Goal: Information Seeking & Learning: Learn about a topic

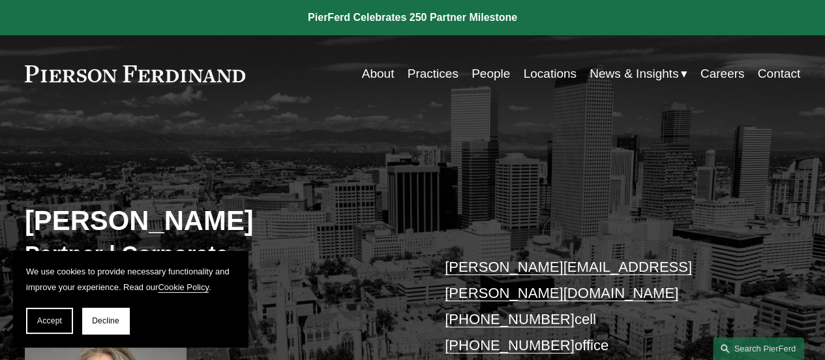
click at [542, 72] on link "Locations" at bounding box center [549, 73] width 53 height 25
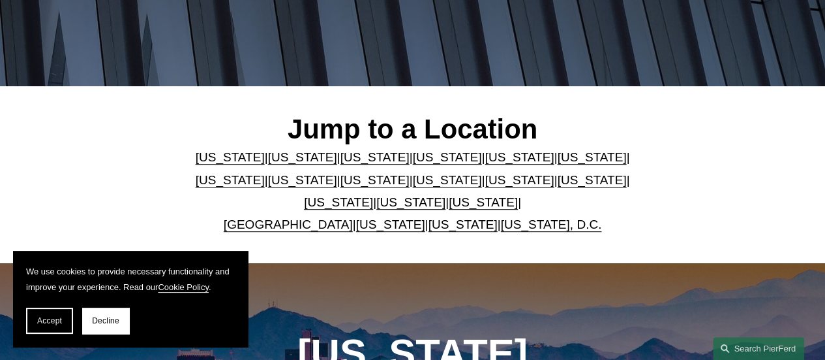
scroll to position [261, 0]
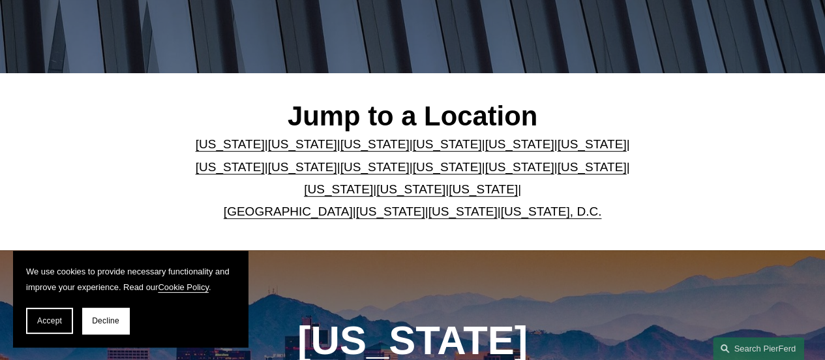
click at [350, 147] on link "[US_STATE]" at bounding box center [375, 144] width 69 height 14
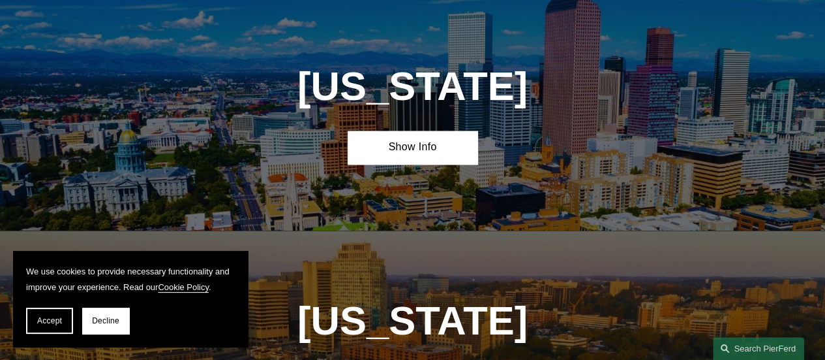
scroll to position [987, 0]
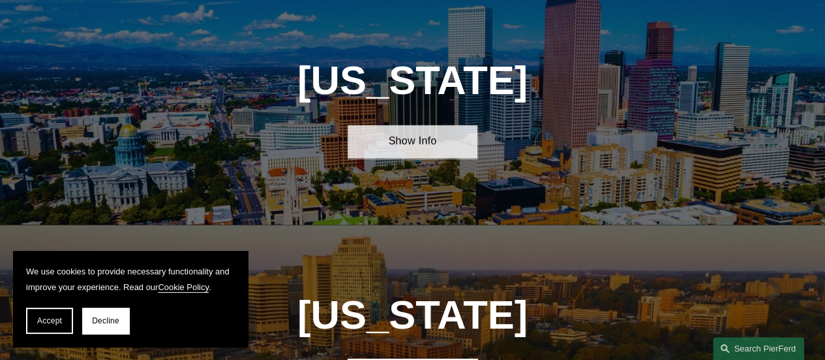
click at [402, 149] on link "Show Info" at bounding box center [412, 141] width 129 height 33
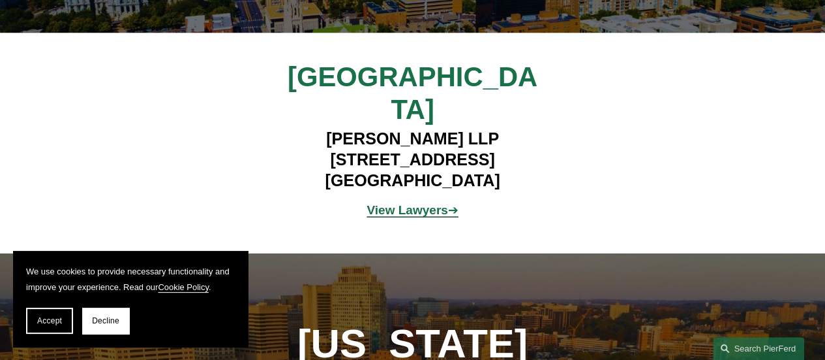
scroll to position [1183, 0]
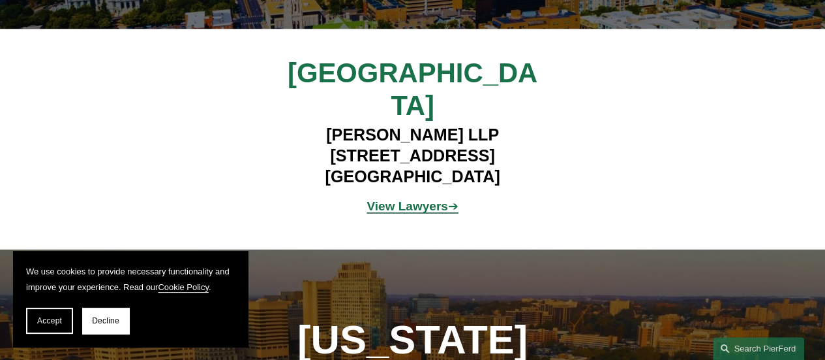
click at [424, 198] on strong "View Lawyers" at bounding box center [407, 205] width 81 height 14
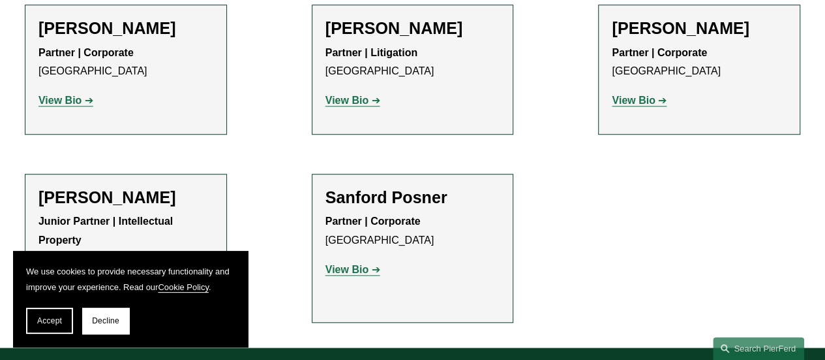
scroll to position [457, 0]
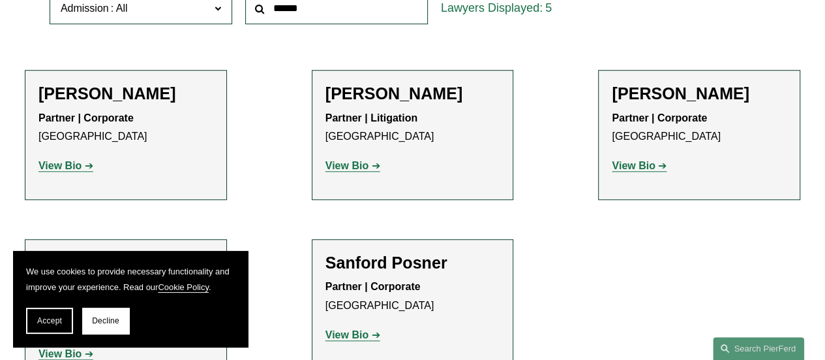
click at [339, 166] on strong "View Bio" at bounding box center [347, 165] width 43 height 11
click at [51, 166] on strong "View Bio" at bounding box center [59, 165] width 43 height 11
click at [625, 168] on strong "View Bio" at bounding box center [633, 165] width 43 height 11
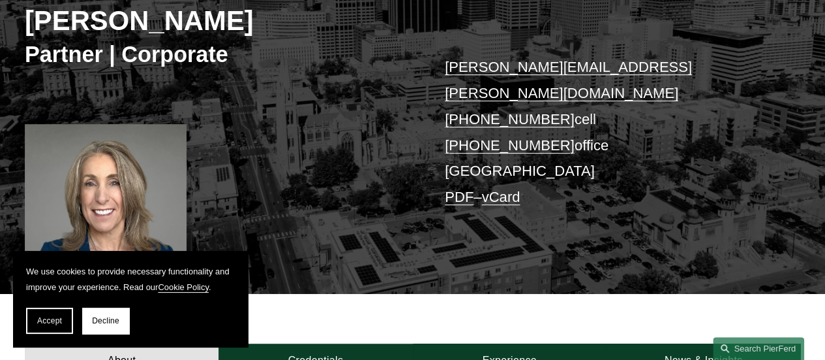
scroll to position [457, 0]
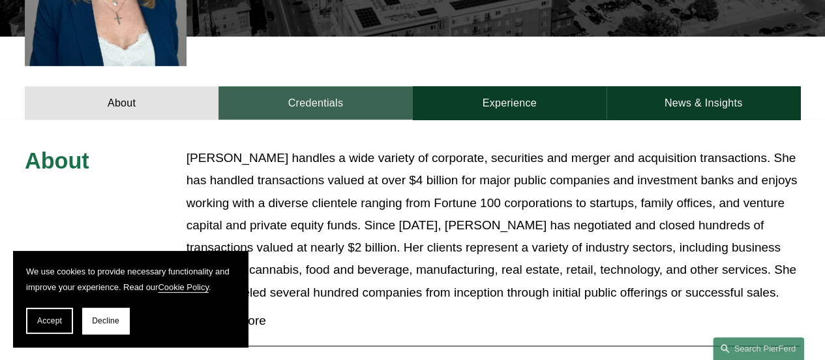
click at [309, 86] on link "Credentials" at bounding box center [316, 102] width 194 height 33
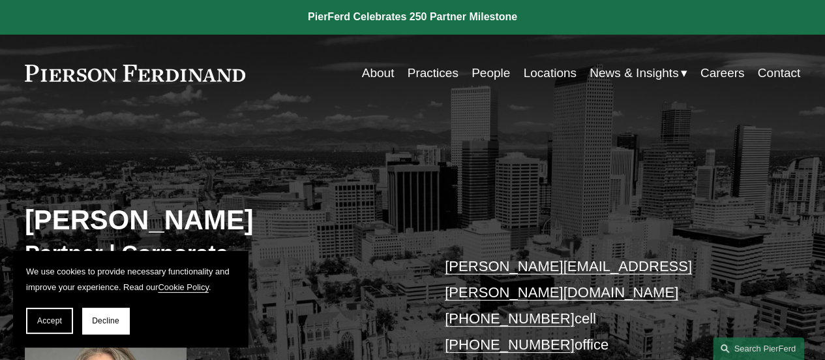
scroll to position [0, 0]
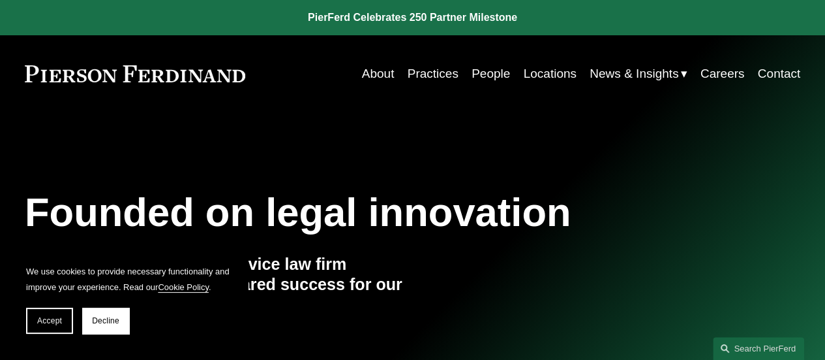
click at [553, 70] on link "Locations" at bounding box center [549, 73] width 53 height 25
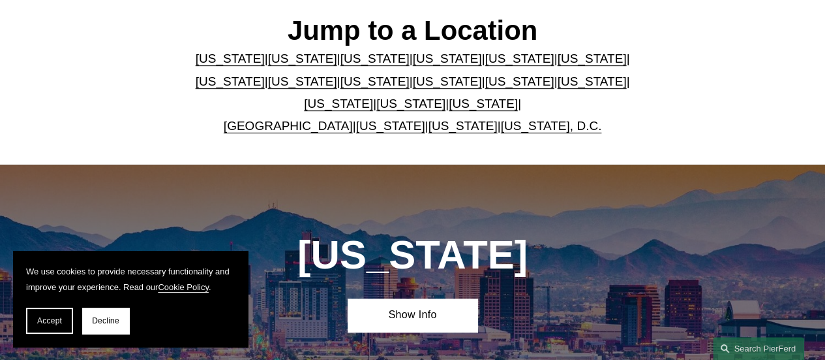
scroll to position [326, 0]
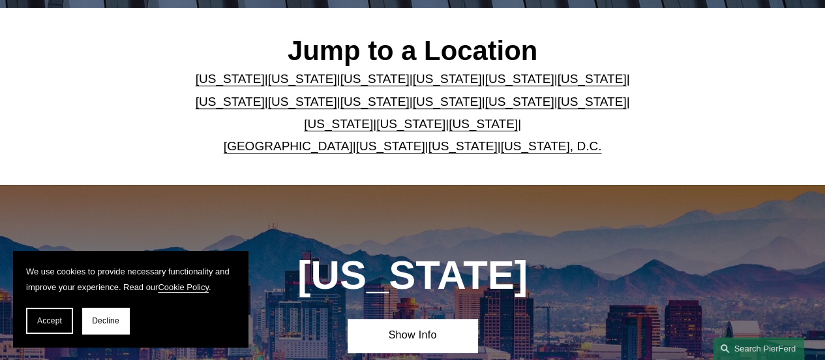
click at [285, 84] on link "[US_STATE]" at bounding box center [302, 79] width 69 height 14
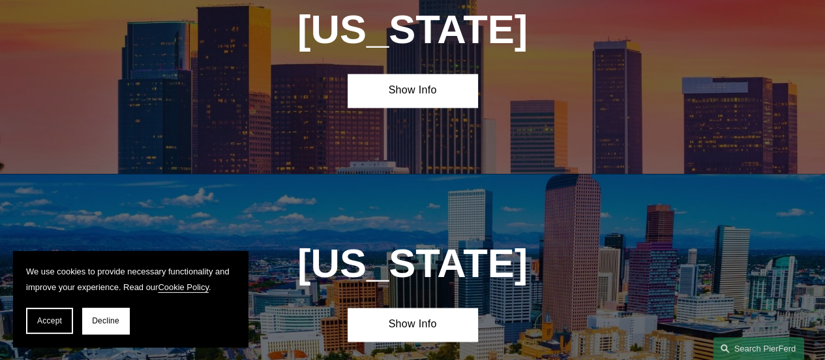
scroll to position [751, 0]
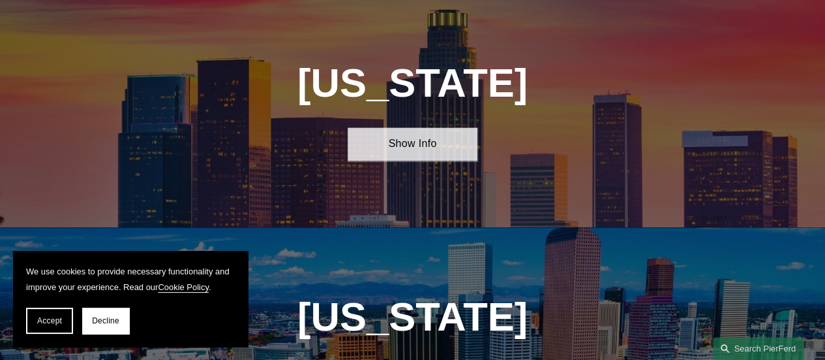
click at [408, 151] on link "Show Info" at bounding box center [412, 143] width 129 height 33
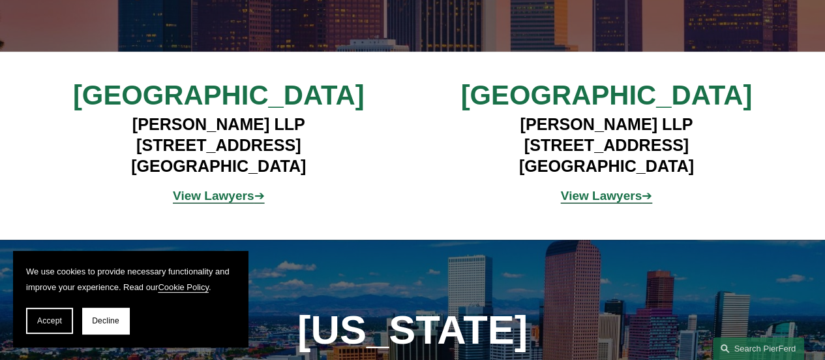
scroll to position [947, 0]
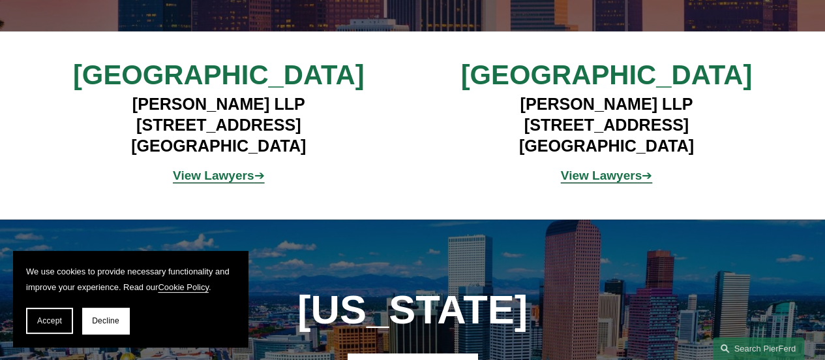
click at [226, 182] on strong "View Lawyers" at bounding box center [213, 175] width 81 height 14
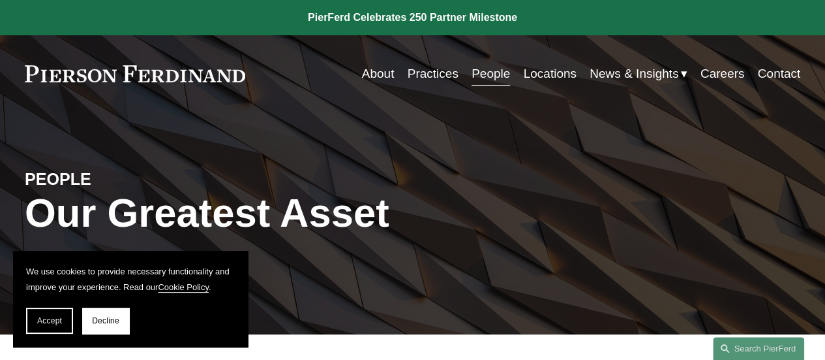
click at [532, 71] on link "Locations" at bounding box center [549, 73] width 53 height 25
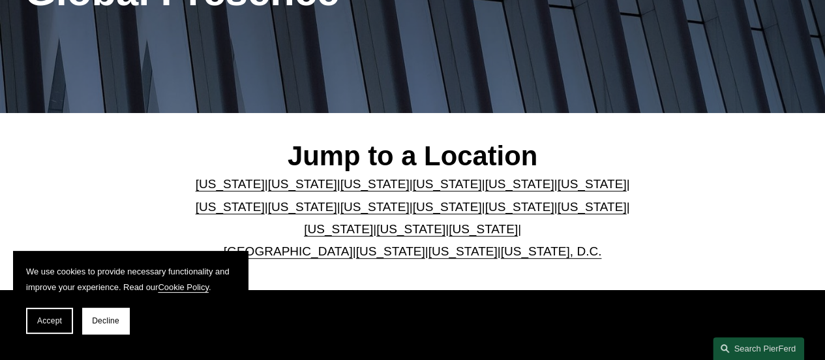
scroll to position [261, 0]
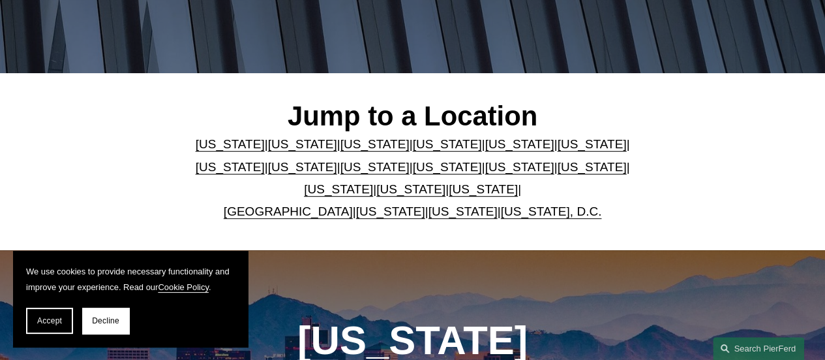
click at [387, 194] on link "Pennsylvania" at bounding box center [411, 189] width 69 height 14
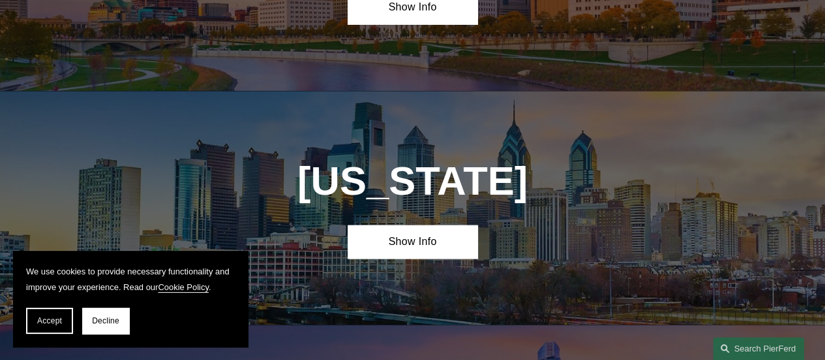
scroll to position [3586, 0]
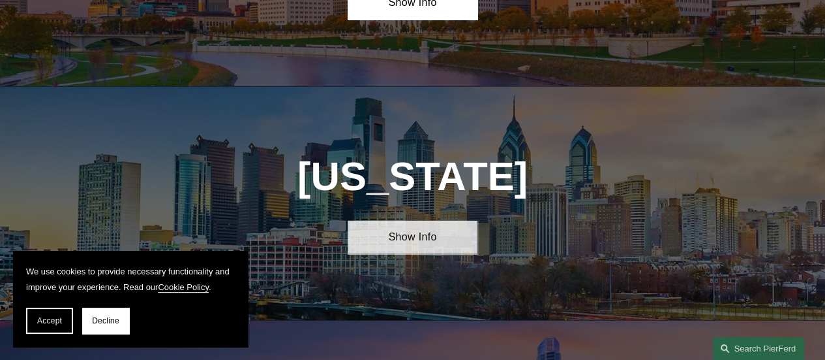
click at [410, 220] on link "Show Info" at bounding box center [412, 236] width 129 height 33
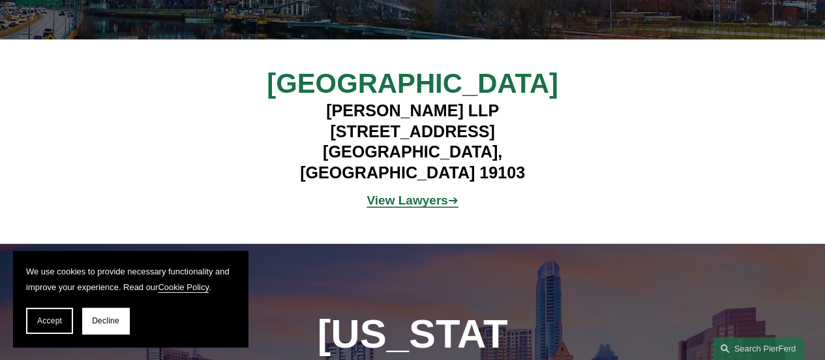
scroll to position [3847, 0]
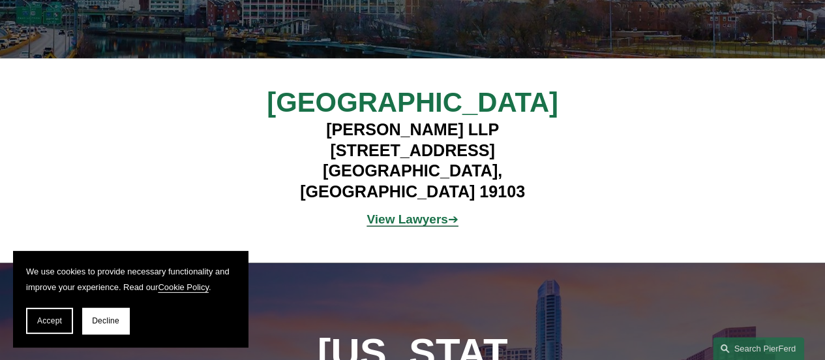
click at [397, 212] on strong "View Lawyers" at bounding box center [407, 219] width 81 height 14
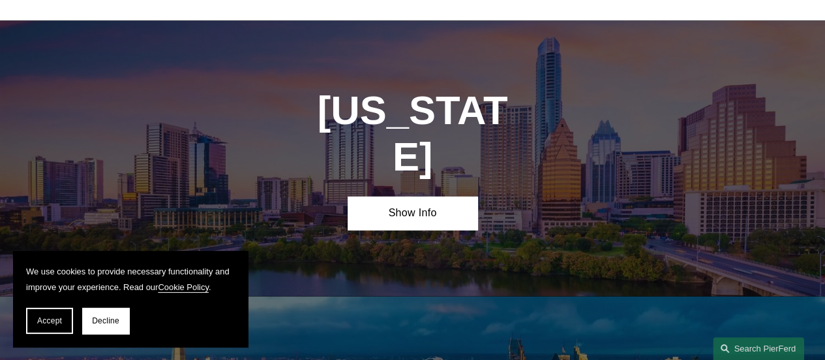
scroll to position [4108, 0]
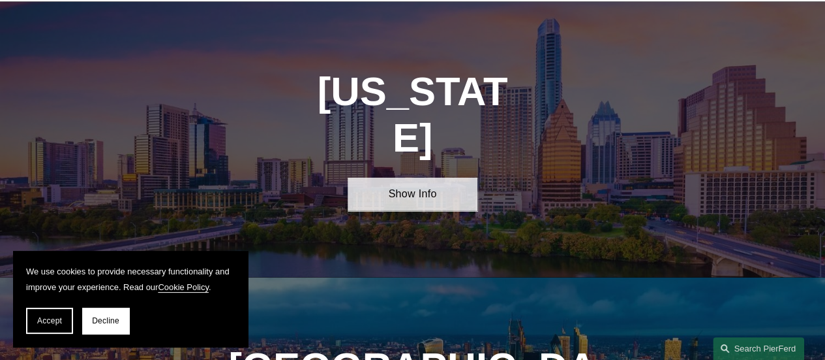
click at [418, 177] on link "Show Info" at bounding box center [412, 193] width 129 height 33
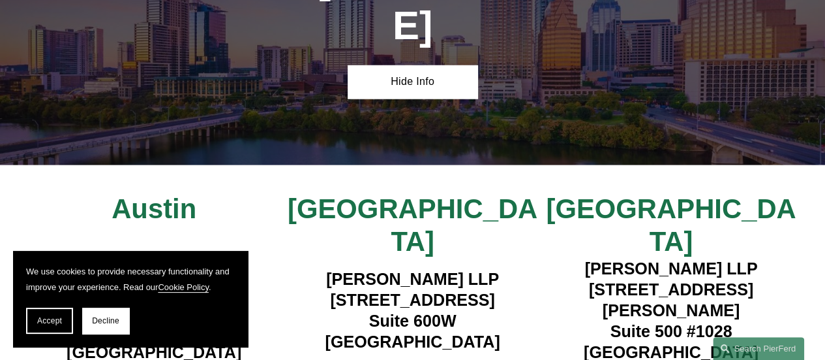
scroll to position [4239, 0]
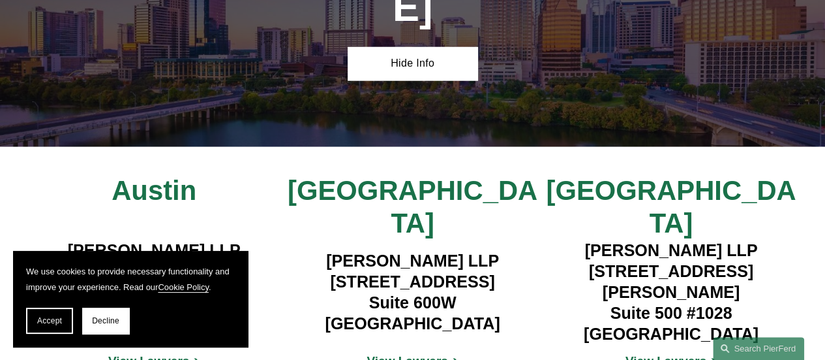
click at [405, 354] on strong "View Lawyers" at bounding box center [407, 361] width 81 height 14
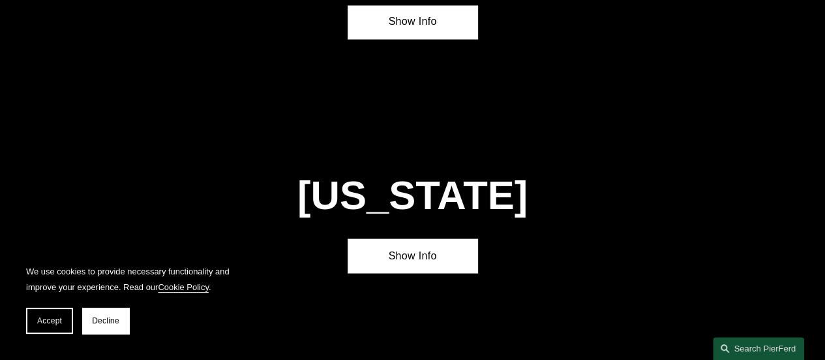
scroll to position [846, 0]
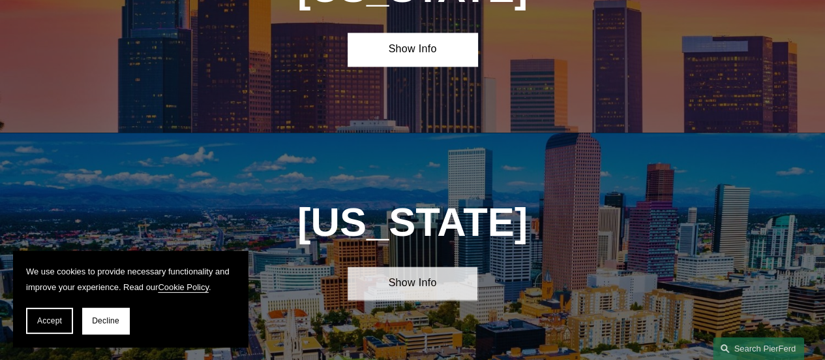
click at [424, 295] on link "Show Info" at bounding box center [412, 282] width 129 height 33
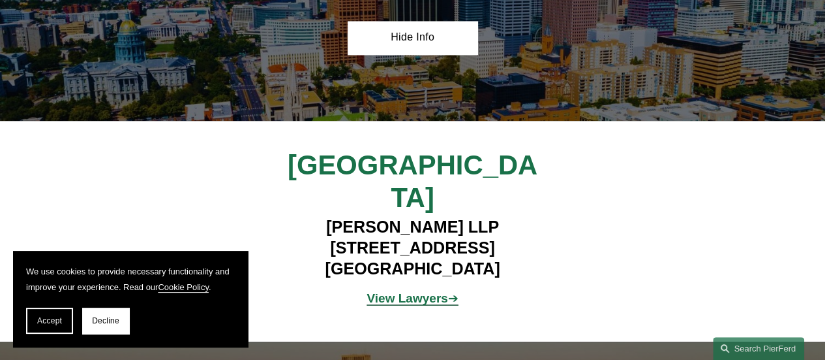
scroll to position [1172, 0]
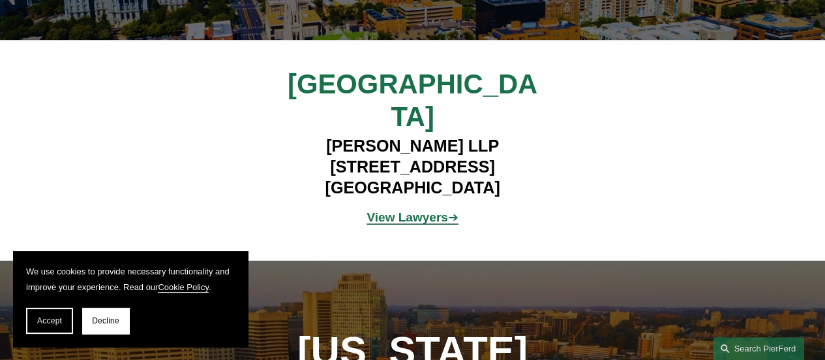
click at [405, 209] on strong "View Lawyers" at bounding box center [407, 216] width 81 height 14
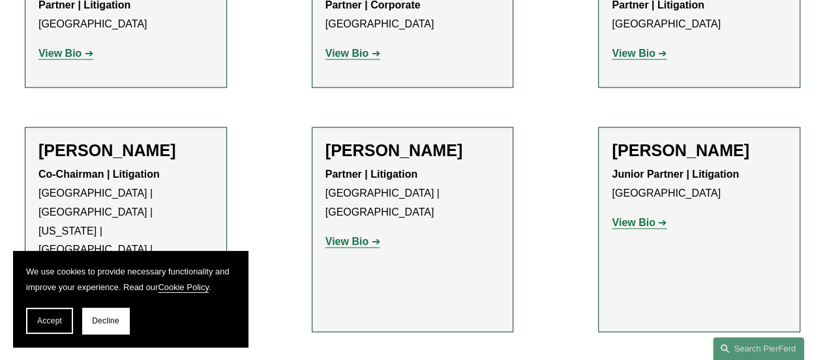
scroll to position [1044, 0]
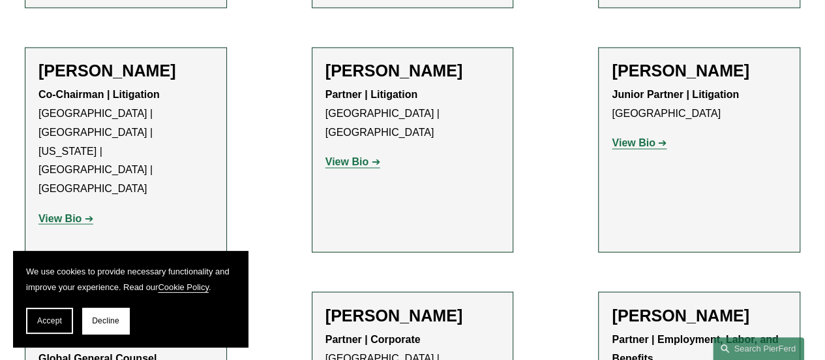
click at [68, 212] on strong "View Bio" at bounding box center [59, 217] width 43 height 11
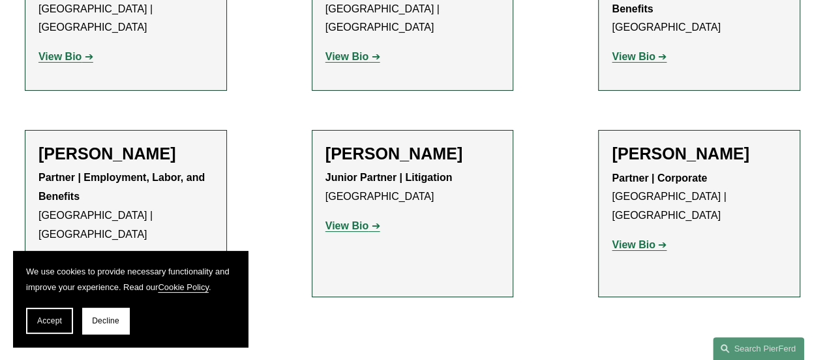
scroll to position [2362, 0]
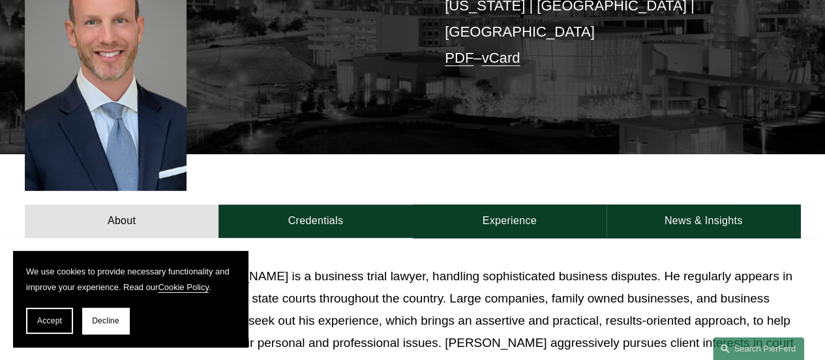
scroll to position [392, 0]
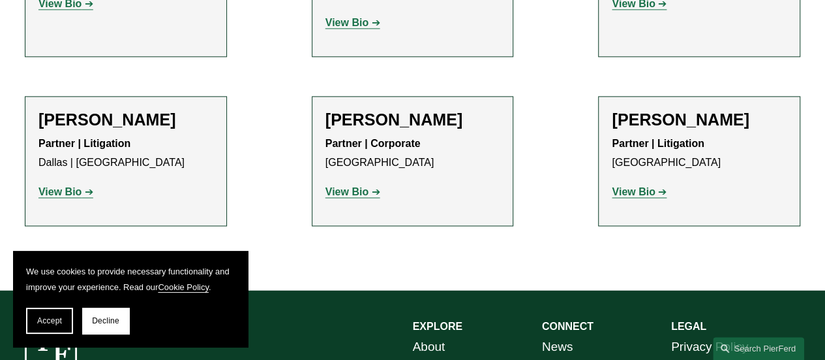
scroll to position [848, 0]
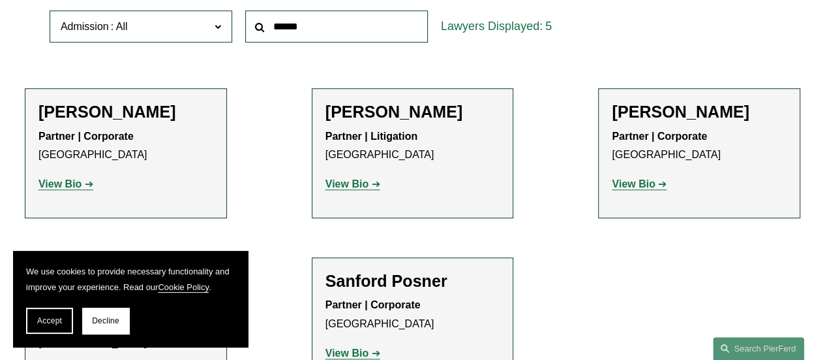
scroll to position [457, 0]
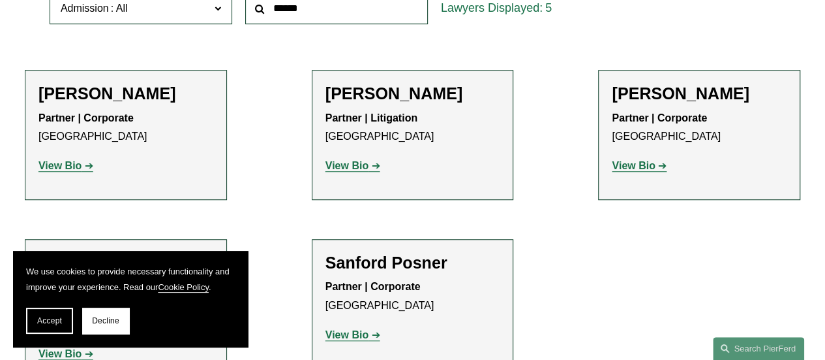
click at [355, 166] on strong "View Bio" at bounding box center [347, 165] width 43 height 11
click at [61, 165] on strong "View Bio" at bounding box center [59, 165] width 43 height 11
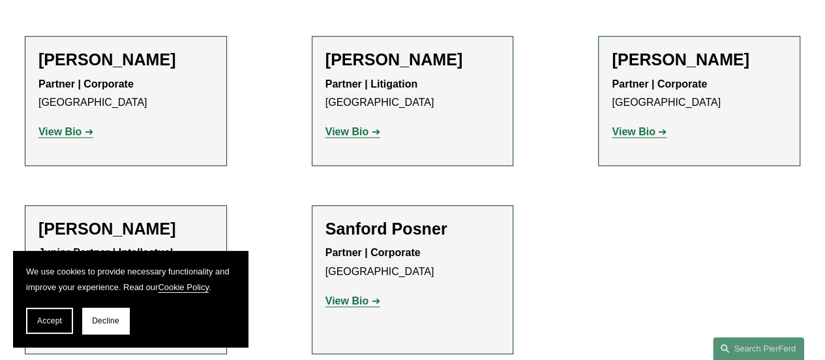
scroll to position [587, 0]
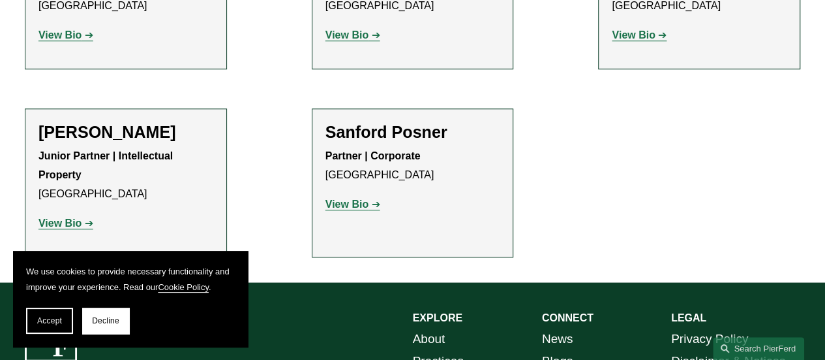
click at [342, 206] on strong "View Bio" at bounding box center [347, 203] width 43 height 11
click at [48, 228] on strong "View Bio" at bounding box center [59, 222] width 43 height 11
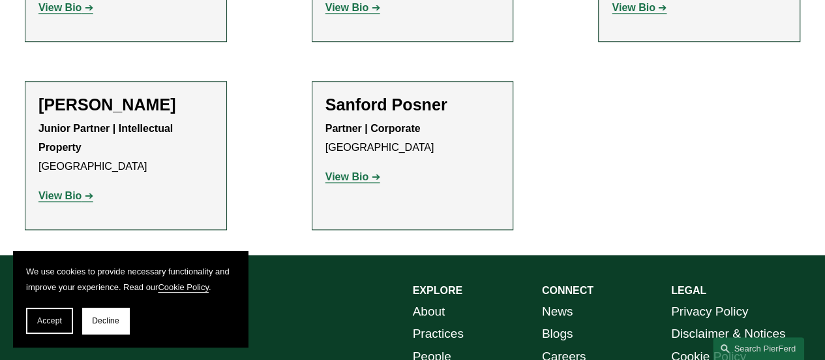
scroll to position [783, 0]
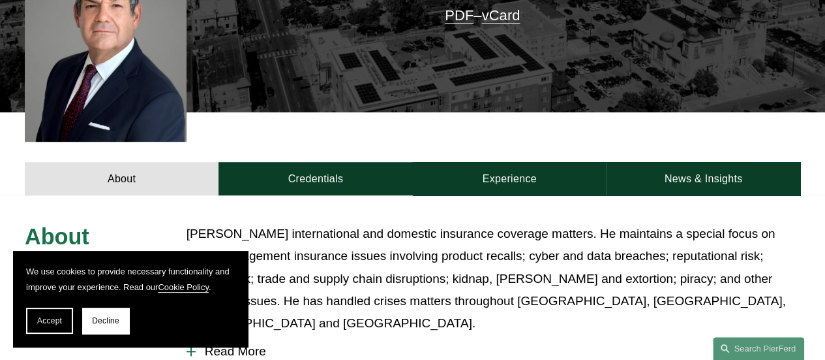
scroll to position [326, 0]
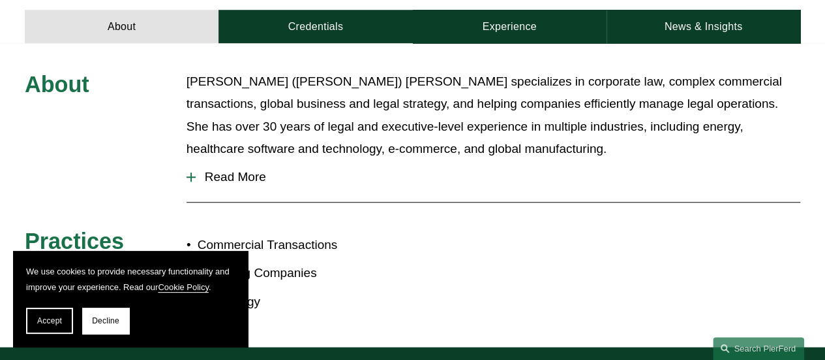
scroll to position [392, 0]
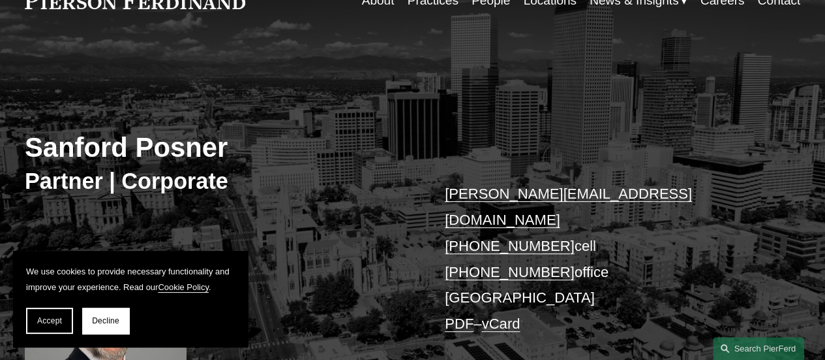
scroll to position [196, 0]
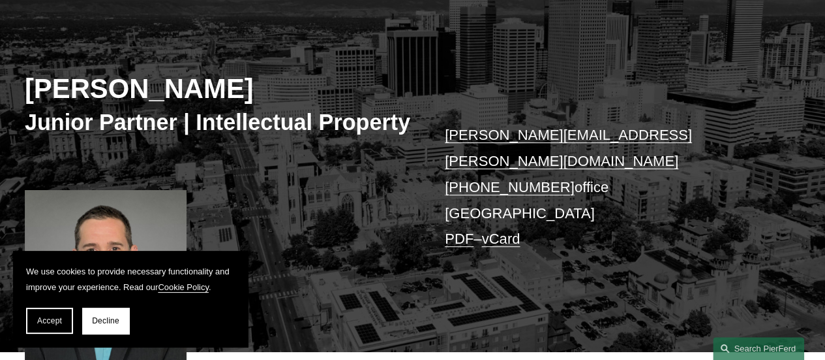
scroll to position [131, 0]
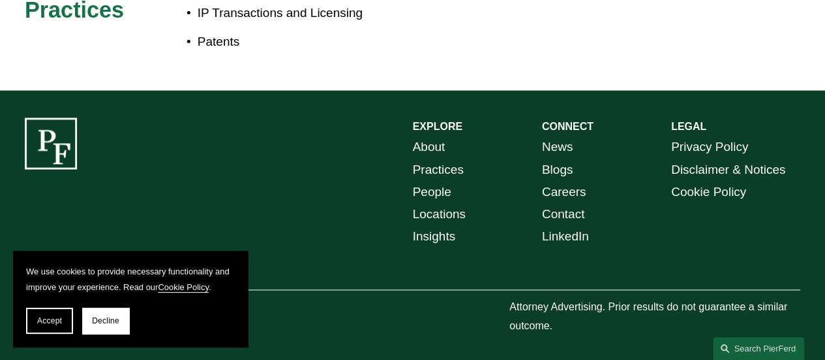
scroll to position [718, 0]
